Goal: Task Accomplishment & Management: Use online tool/utility

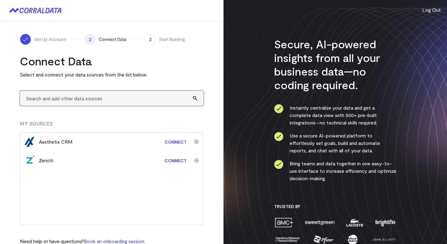
click at [54, 96] on input "text" at bounding box center [112, 98] width 184 height 15
type input "a"
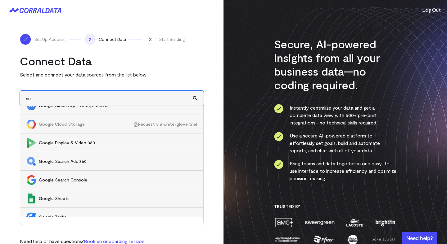
scroll to position [94, 0]
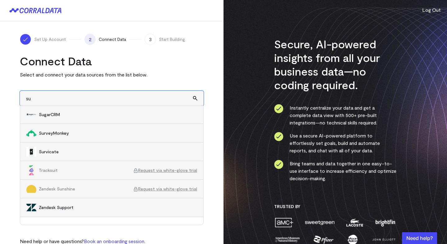
type input "s"
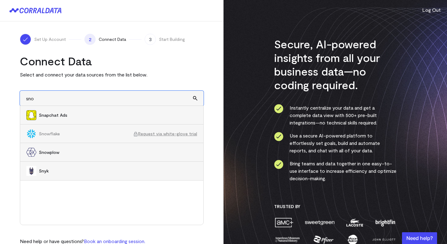
scroll to position [0, 0]
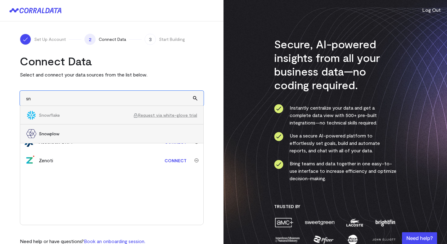
type input "s"
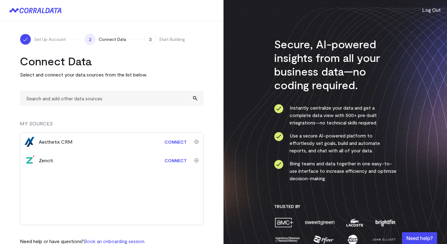
click at [177, 162] on link "Connect" at bounding box center [175, 160] width 28 height 11
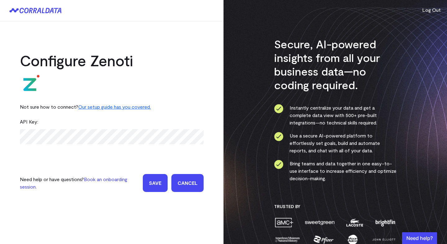
click at [110, 107] on link "Our setup guide has you covered." at bounding box center [114, 107] width 73 height 6
